Goal: Task Accomplishment & Management: Manage account settings

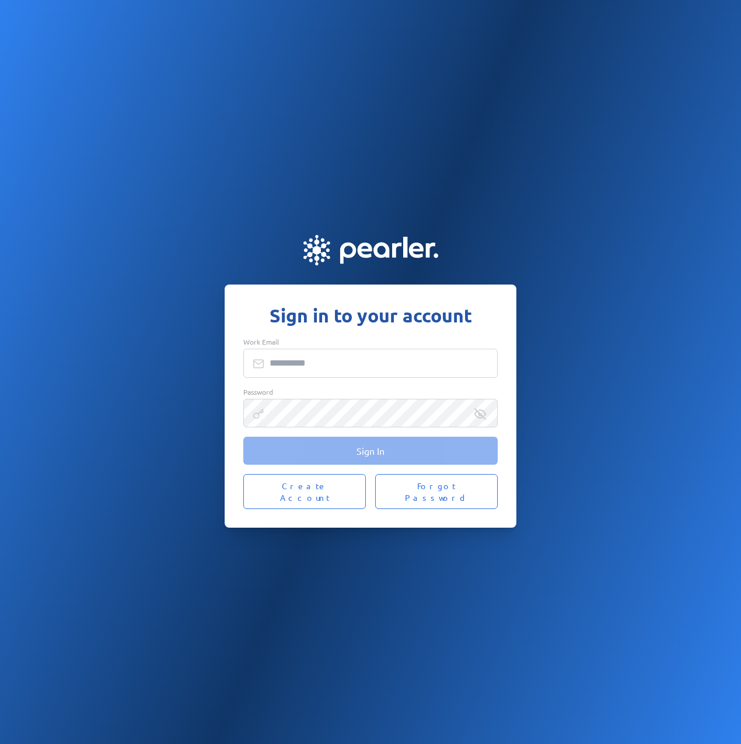
click at [300, 362] on input "Work Email" at bounding box center [370, 363] width 254 height 29
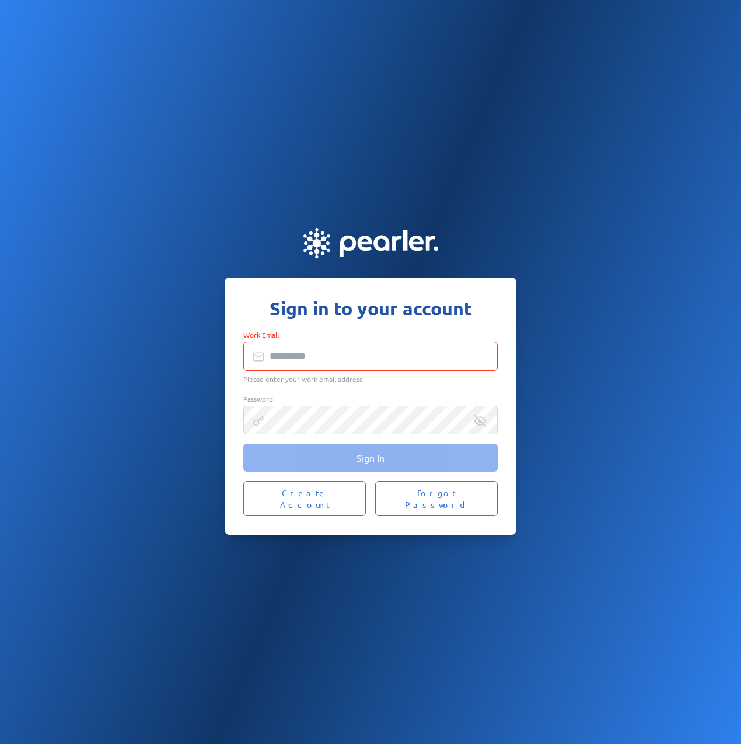
type input "**********"
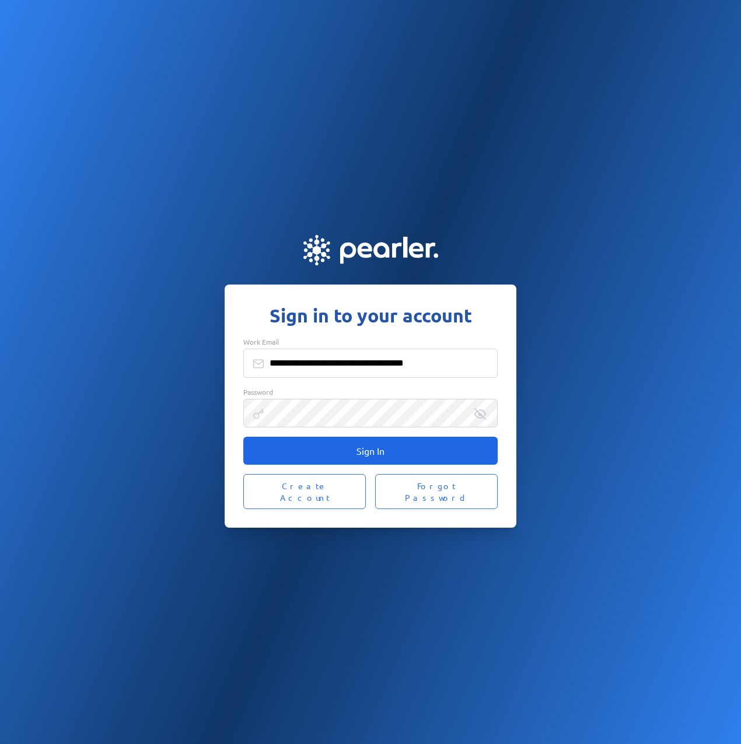
click at [414, 456] on button "Sign In" at bounding box center [370, 451] width 254 height 28
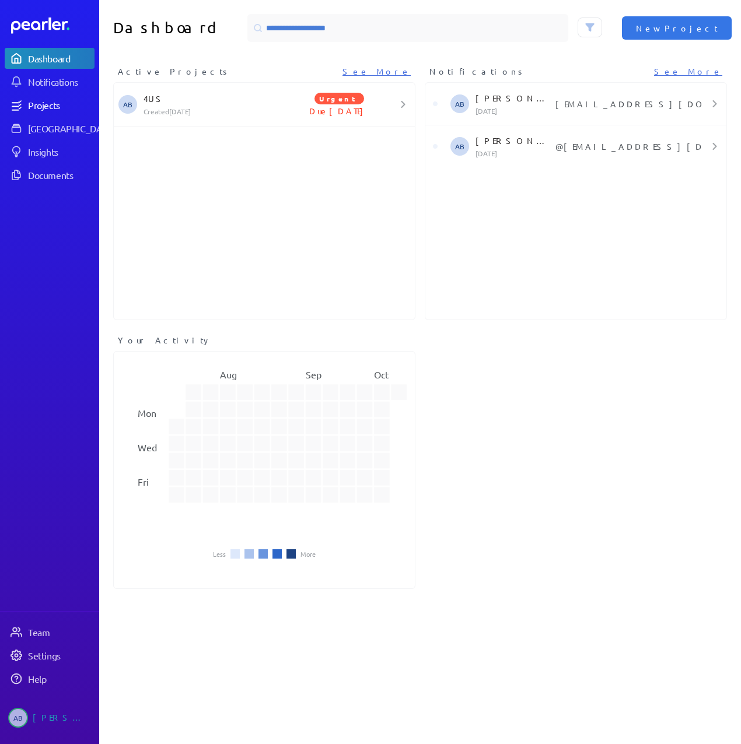
click at [37, 104] on div "Projects" at bounding box center [60, 105] width 65 height 12
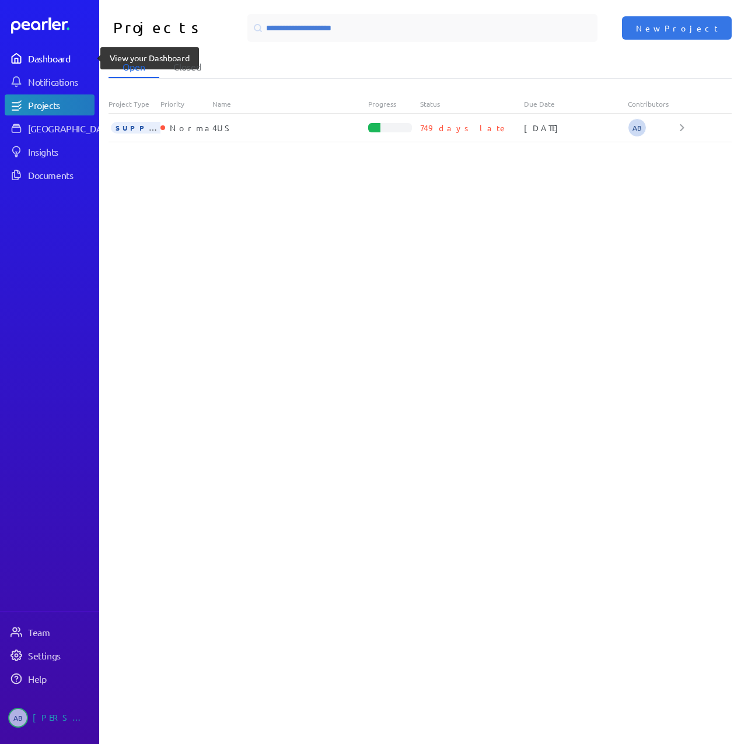
click at [56, 56] on div "Dashboard" at bounding box center [60, 58] width 65 height 12
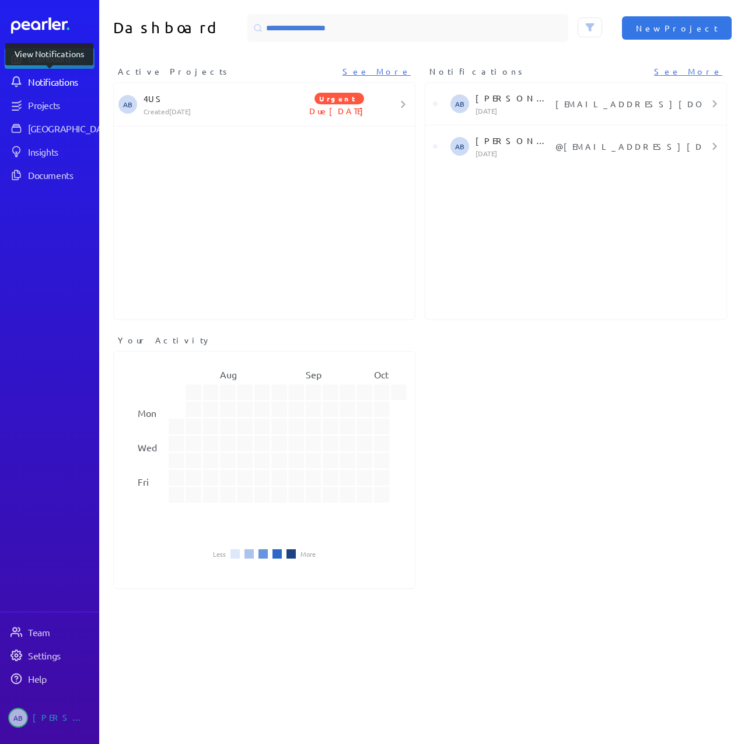
click at [55, 77] on div "Notifications" at bounding box center [60, 82] width 65 height 12
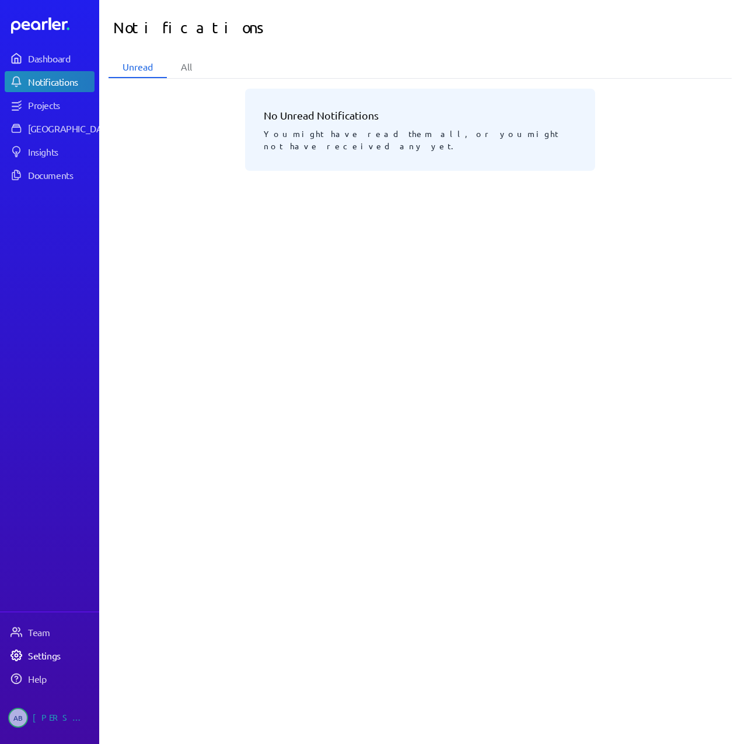
click at [37, 654] on div "Settings" at bounding box center [60, 656] width 65 height 12
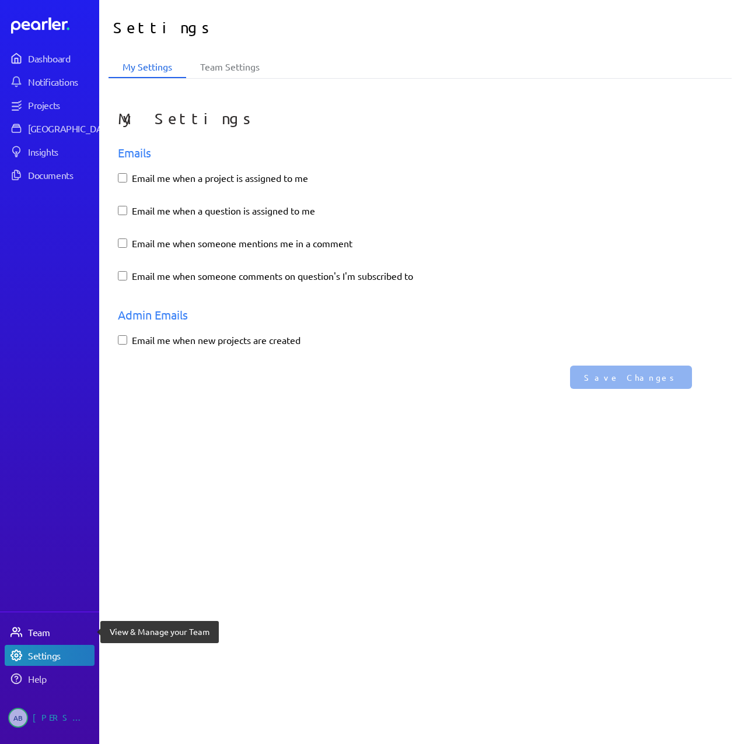
click at [37, 629] on div "Team" at bounding box center [60, 632] width 65 height 12
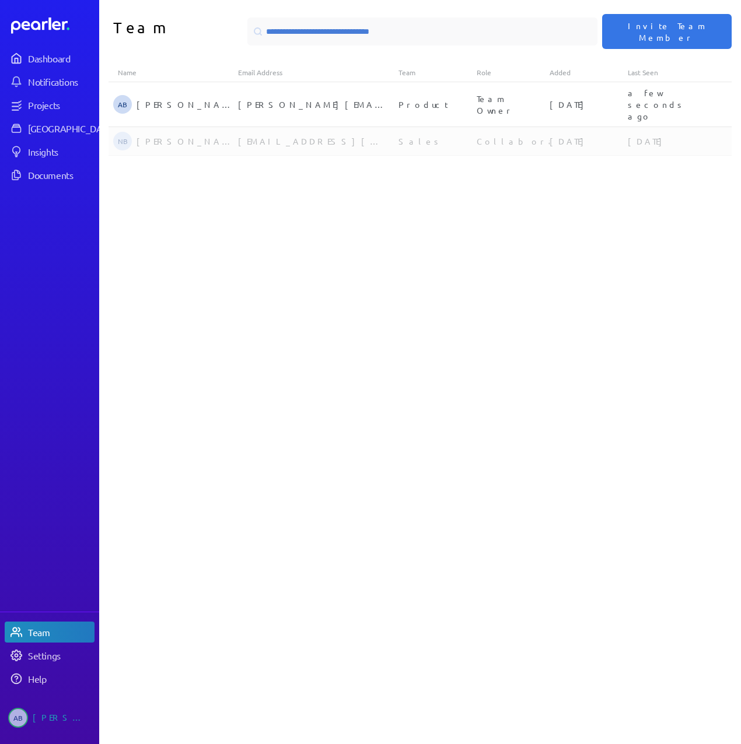
click at [480, 135] on div "Collaborator" at bounding box center [506, 141] width 69 height 12
select select "**********"
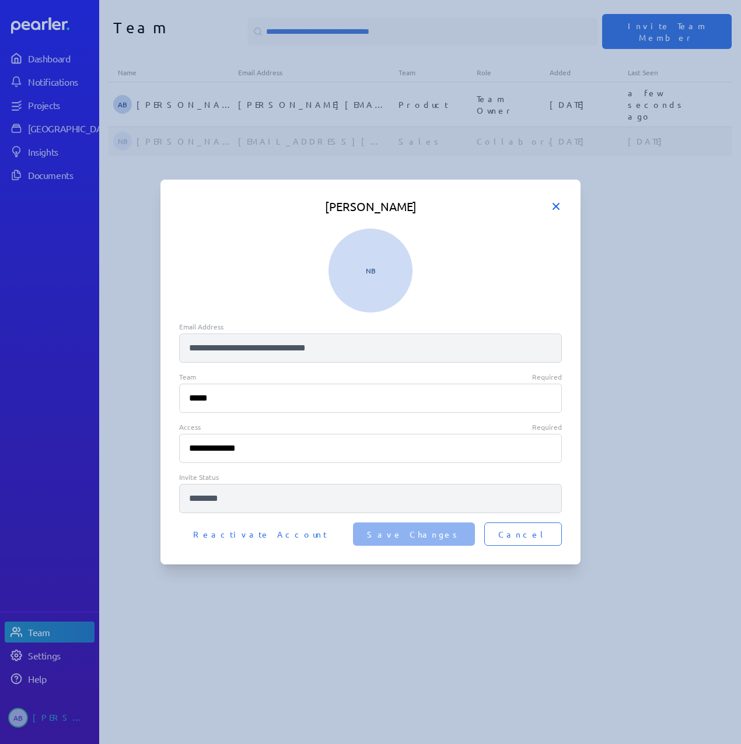
click at [558, 206] on icon at bounding box center [556, 207] width 12 height 12
